Goal: Task Accomplishment & Management: Use online tool/utility

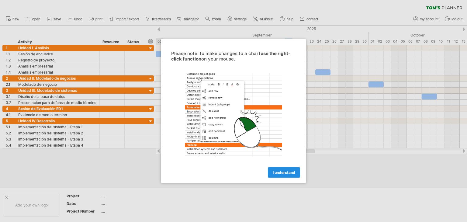
click at [233, 172] on span "I understand" at bounding box center [284, 172] width 22 height 5
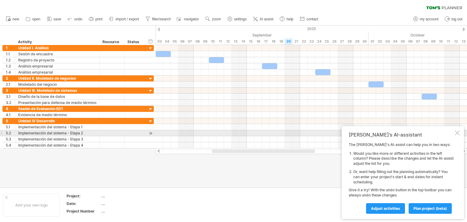
click at [233, 133] on div at bounding box center [456, 132] width 5 height 5
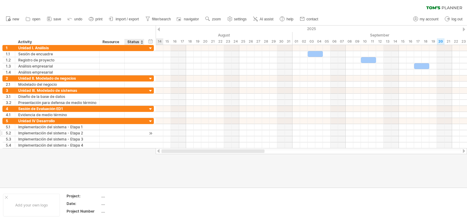
drag, startPoint x: 233, startPoint y: 152, endPoint x: 70, endPoint y: 135, distance: 164.7
click at [109, 150] on div "Trying to reach [DOMAIN_NAME] Connected again... 0% clear filter new 1" at bounding box center [233, 111] width 467 height 222
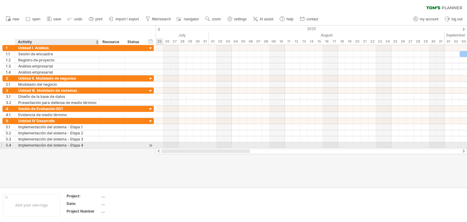
drag, startPoint x: 213, startPoint y: 151, endPoint x: 0, endPoint y: 128, distance: 213.9
click at [50, 143] on div "Trying to reach [DOMAIN_NAME] Connected again... 0% clear filter new 1" at bounding box center [233, 111] width 467 height 222
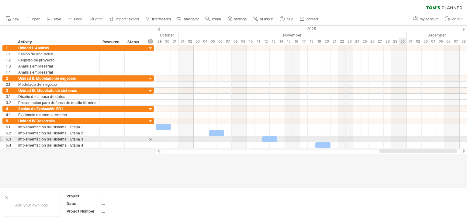
drag, startPoint x: 222, startPoint y: 150, endPoint x: 402, endPoint y: 142, distance: 180.3
click at [233, 142] on div "Trying to reach [DOMAIN_NAME] Connected again... 0% clear filter new 1" at bounding box center [233, 111] width 467 height 222
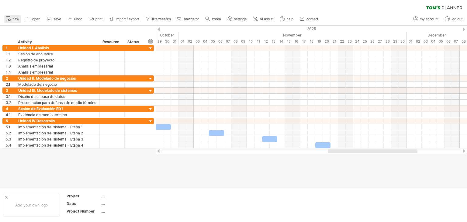
click at [10, 17] on icon at bounding box center [8, 18] width 6 height 6
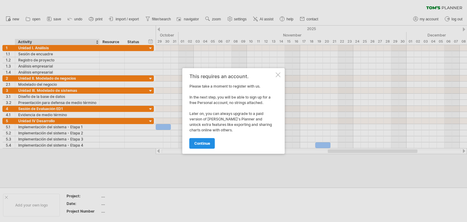
click at [212, 142] on link "continue" at bounding box center [202, 143] width 26 height 11
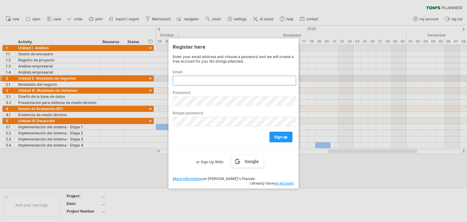
click at [233, 77] on input "text" at bounding box center [234, 81] width 123 height 10
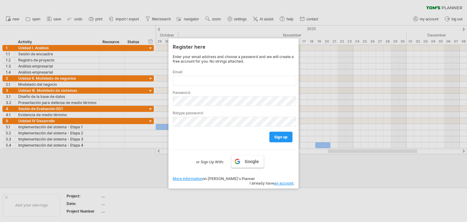
click at [233, 162] on link "Google" at bounding box center [247, 161] width 33 height 13
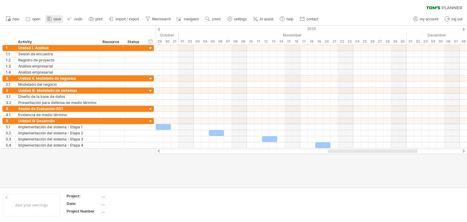
click at [58, 21] on span "save" at bounding box center [57, 19] width 8 height 4
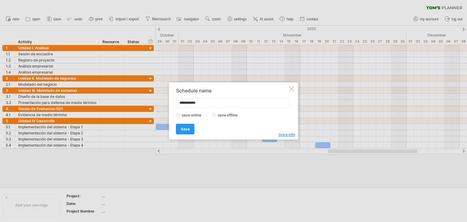
drag, startPoint x: 203, startPoint y: 104, endPoint x: 120, endPoint y: 99, distance: 82.7
click at [120, 99] on div "Trying to reach [DOMAIN_NAME] Connected again... 0% clear filter new 1" at bounding box center [233, 111] width 467 height 222
type input "****"
click at [217, 113] on label "save offline" at bounding box center [229, 115] width 26 height 5
click at [190, 131] on link "Save" at bounding box center [185, 129] width 19 height 11
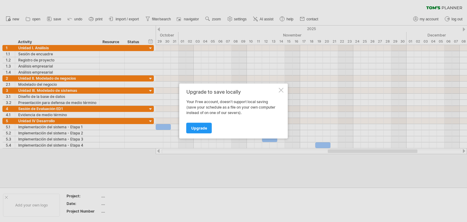
click at [233, 93] on div "Upgrade to save locally" at bounding box center [231, 91] width 91 height 5
click at [233, 91] on div at bounding box center [281, 90] width 5 height 5
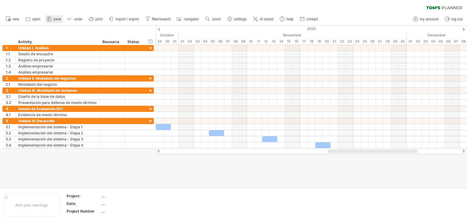
click at [54, 20] on span "save" at bounding box center [57, 19] width 8 height 4
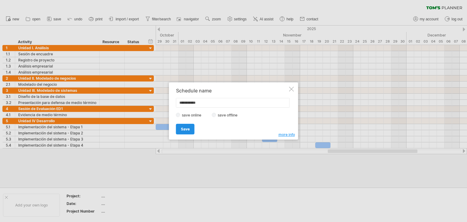
click at [187, 127] on span "Save" at bounding box center [185, 129] width 9 height 5
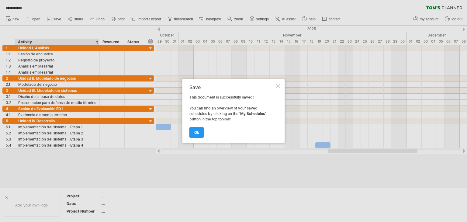
click at [233, 87] on div at bounding box center [278, 85] width 5 height 5
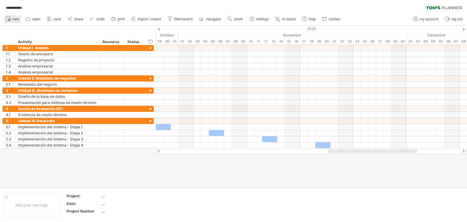
click at [13, 18] on span "new" at bounding box center [15, 19] width 7 height 4
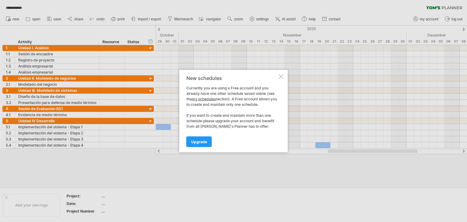
click at [233, 78] on div at bounding box center [281, 76] width 5 height 5
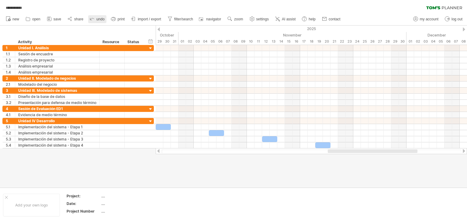
click at [101, 19] on span "undo" at bounding box center [100, 19] width 8 height 4
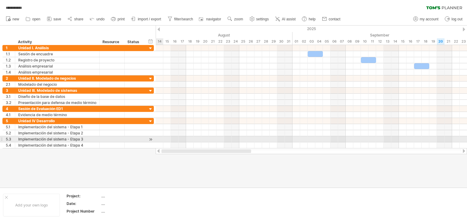
drag, startPoint x: 387, startPoint y: 150, endPoint x: 143, endPoint y: 138, distance: 244.0
click at [147, 137] on div "**********" at bounding box center [233, 111] width 467 height 222
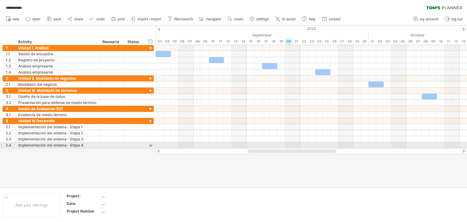
drag, startPoint x: 262, startPoint y: 150, endPoint x: 306, endPoint y: 148, distance: 43.2
click at [233, 148] on div at bounding box center [311, 151] width 311 height 6
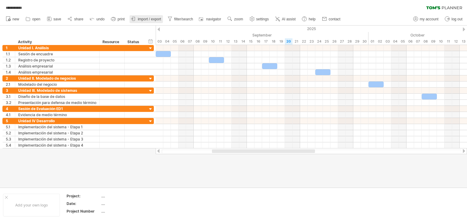
click at [148, 16] on link "import / export" at bounding box center [145, 19] width 33 height 8
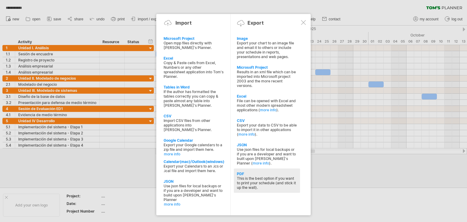
click at [233, 182] on div "This is the best option if you want to print your schedule (and stick it up the…" at bounding box center [267, 183] width 60 height 14
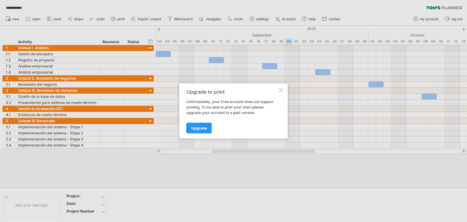
click at [233, 88] on div at bounding box center [281, 90] width 5 height 5
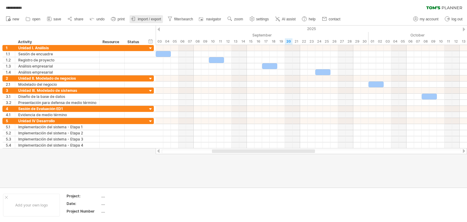
click at [152, 16] on link "import / export" at bounding box center [145, 19] width 33 height 8
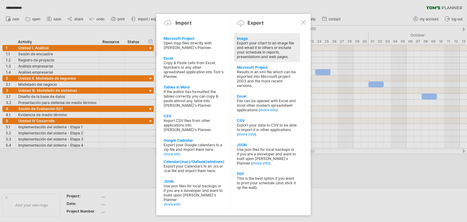
click at [233, 43] on div "Export your chart to an image file and email it to others or include your sched…" at bounding box center [267, 50] width 60 height 18
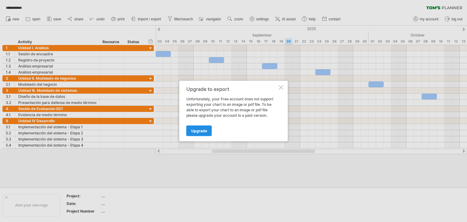
click at [194, 129] on span "Upgrade" at bounding box center [199, 131] width 16 height 5
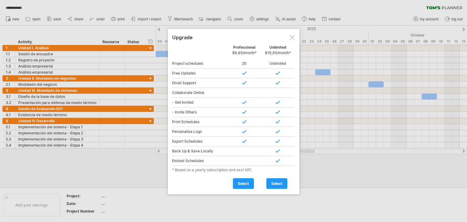
click at [233, 36] on div at bounding box center [292, 37] width 5 height 5
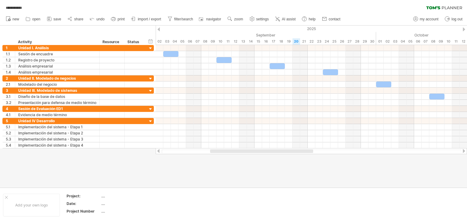
click at [233, 150] on div at bounding box center [261, 151] width 103 height 4
click at [233, 153] on div at bounding box center [311, 151] width 311 height 6
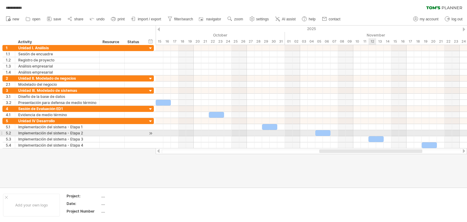
drag, startPoint x: 267, startPoint y: 151, endPoint x: 375, endPoint y: 135, distance: 109.0
click at [233, 135] on div "**********" at bounding box center [233, 111] width 467 height 222
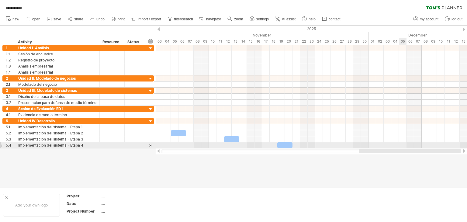
drag, startPoint x: 327, startPoint y: 151, endPoint x: 414, endPoint y: 143, distance: 87.9
click at [233, 143] on div "**********" at bounding box center [233, 111] width 467 height 222
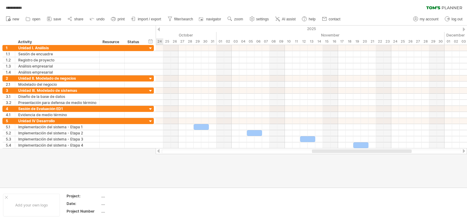
drag, startPoint x: 367, startPoint y: 152, endPoint x: 346, endPoint y: 154, distance: 20.8
click at [233, 154] on div "**********" at bounding box center [233, 111] width 467 height 222
